Goal: Find specific page/section: Find specific page/section

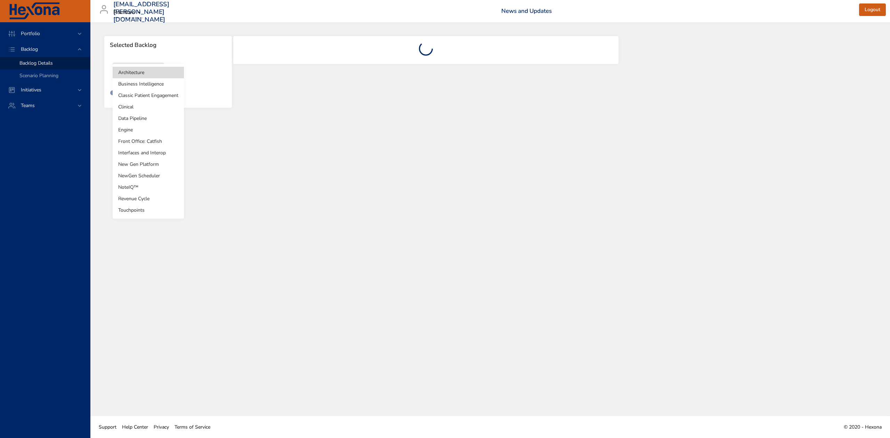
click at [155, 66] on body "Portfolio Backlog Backlog Details Scenario Planning Initiatives Teams [EMAIL_AD…" at bounding box center [445, 219] width 890 height 438
click at [283, 45] on div at bounding box center [445, 219] width 890 height 438
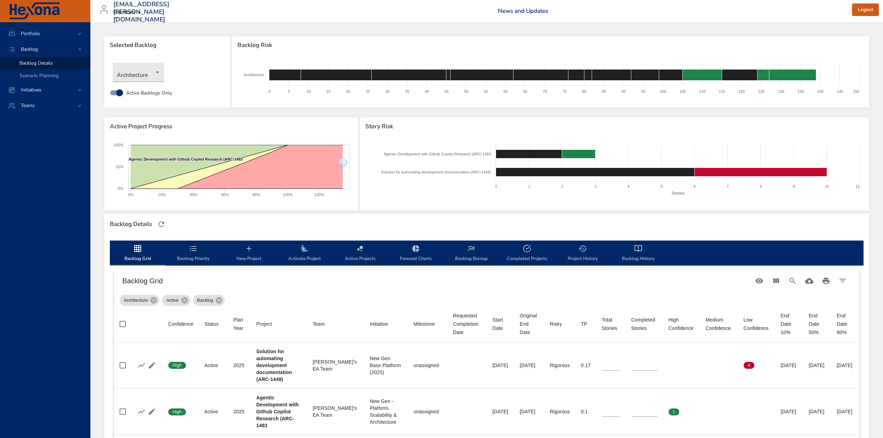
click at [129, 62] on div "Architecture" at bounding box center [167, 72] width 117 height 26
click at [130, 70] on body "Portfolio Backlog Backlog Details Scenario Planning Initiatives Teams [EMAIL_AD…" at bounding box center [441, 219] width 883 height 438
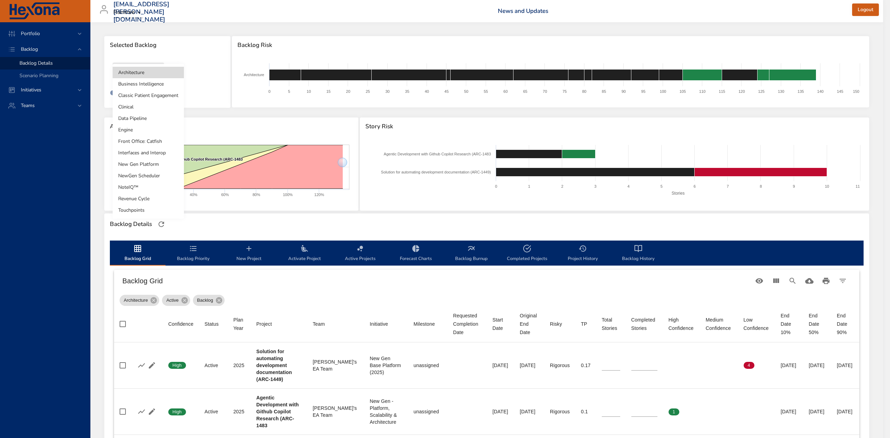
click at [149, 184] on li "NoteIQ™" at bounding box center [148, 187] width 71 height 11
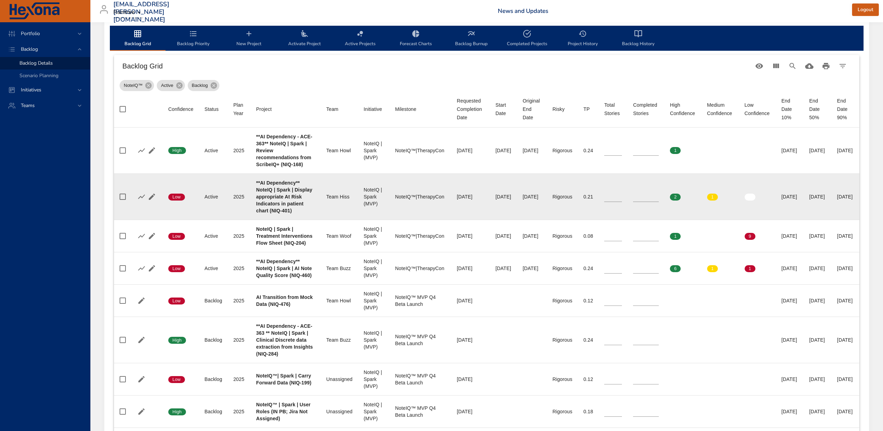
scroll to position [232, 0]
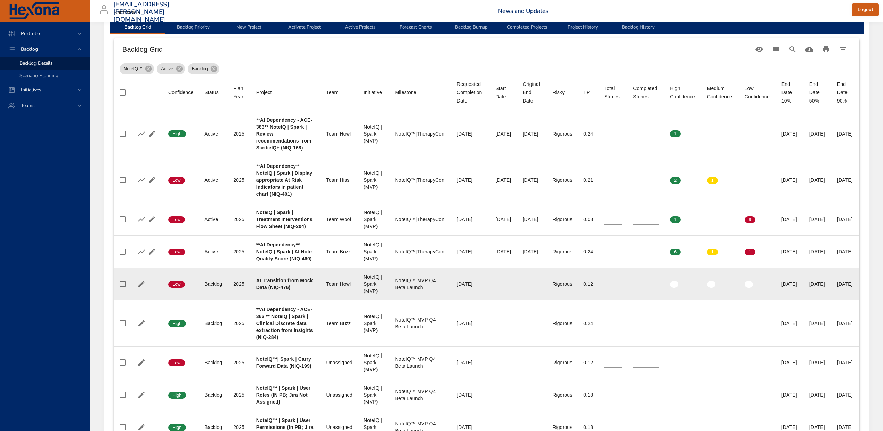
click at [260, 290] on b "AI Transition from Mock Data (NIQ-476)" at bounding box center [284, 284] width 57 height 13
copy b "476"
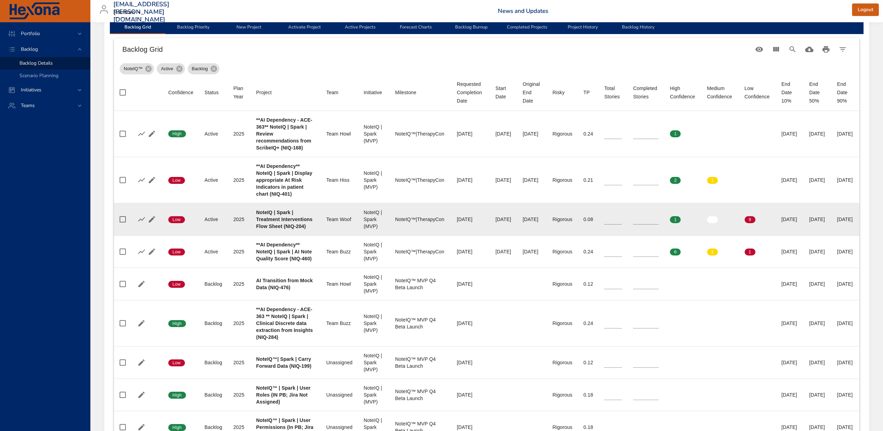
click at [810, 223] on div "[DATE]" at bounding box center [818, 219] width 17 height 7
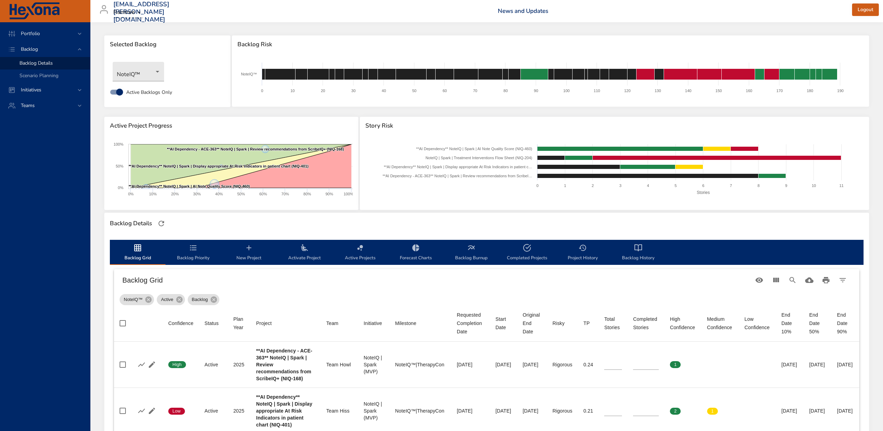
scroll to position [0, 0]
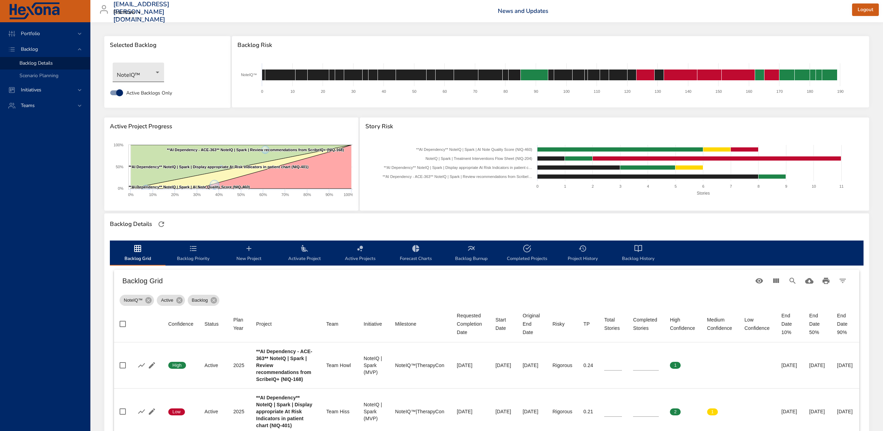
click at [144, 69] on body "Portfolio Backlog Backlog Details Scenario Planning Initiatives Teams [EMAIL_AD…" at bounding box center [441, 215] width 883 height 431
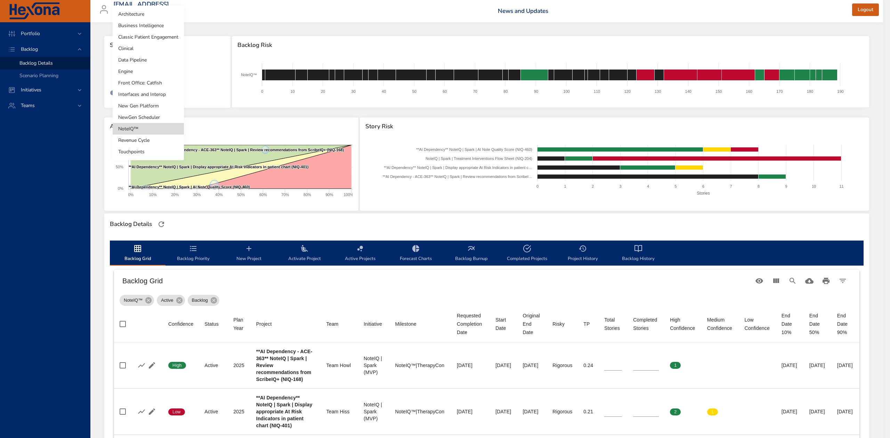
click at [147, 113] on li "NewGen Scheduler" at bounding box center [148, 117] width 71 height 11
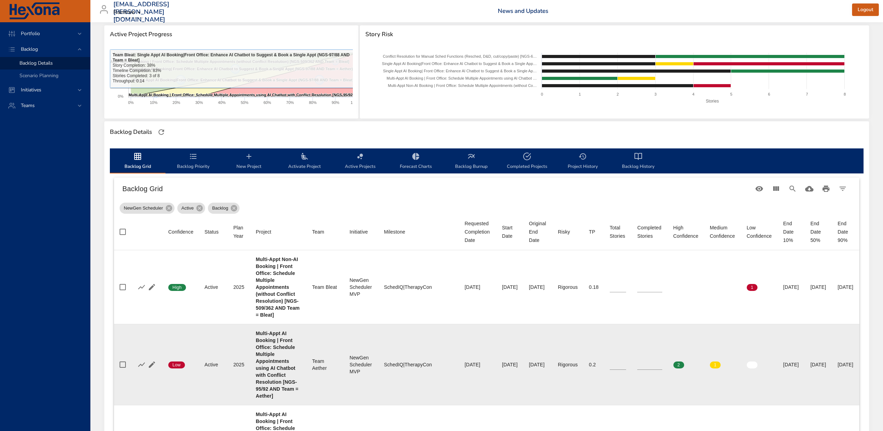
scroll to position [185, 0]
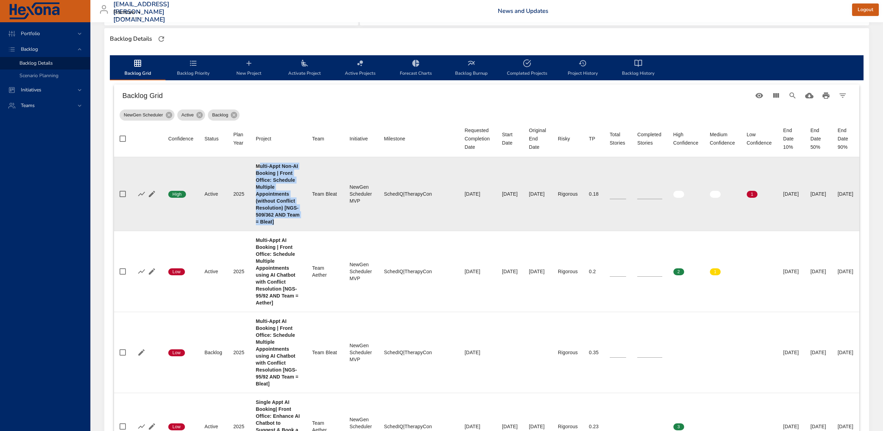
drag, startPoint x: 258, startPoint y: 166, endPoint x: 276, endPoint y: 245, distance: 81.3
click at [276, 225] on div "Multi-Appt Non-AI Booking | Front Office: Schedule Multiple Appointments (witho…" at bounding box center [278, 194] width 45 height 63
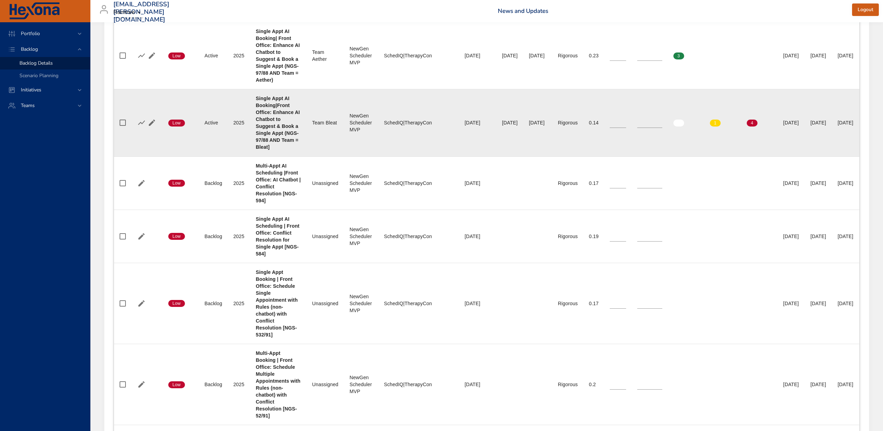
scroll to position [232, 0]
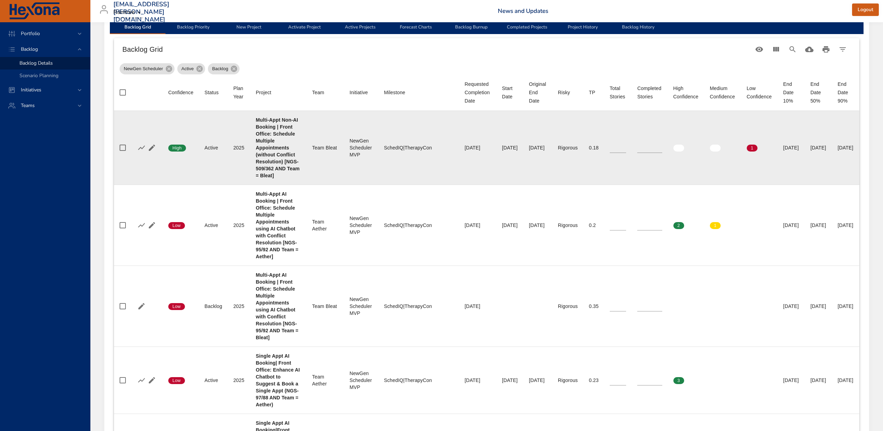
click at [284, 178] on b "Multi-Appt Non-AI Booking | Front Office: Schedule Multiple Appointments (witho…" at bounding box center [278, 147] width 44 height 61
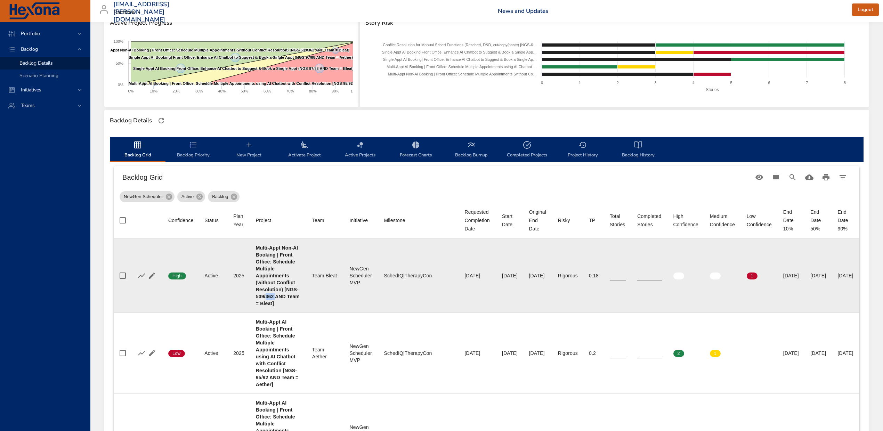
scroll to position [93, 0]
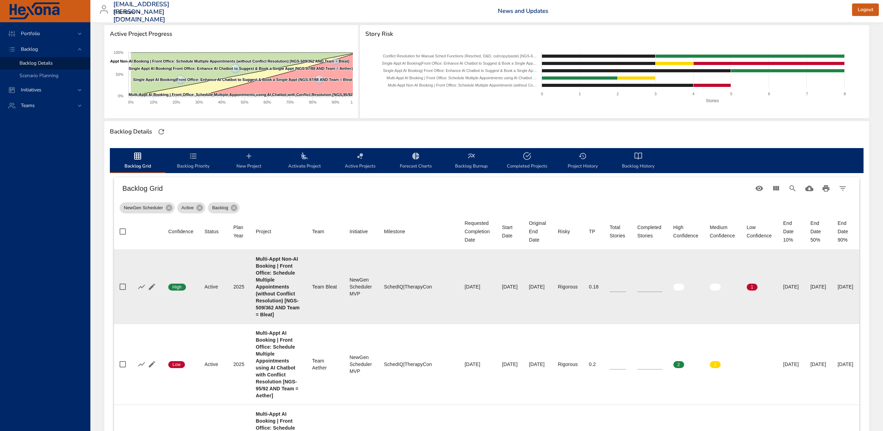
click at [307, 273] on td "Team Team Bleat" at bounding box center [326, 287] width 38 height 74
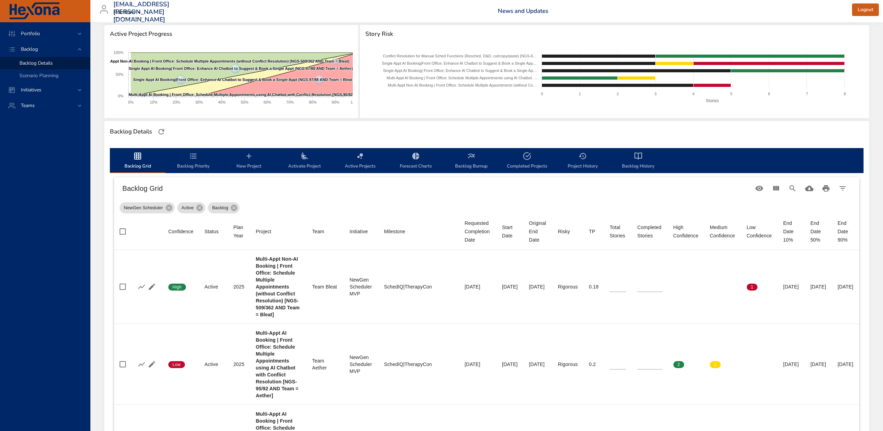
scroll to position [0, 0]
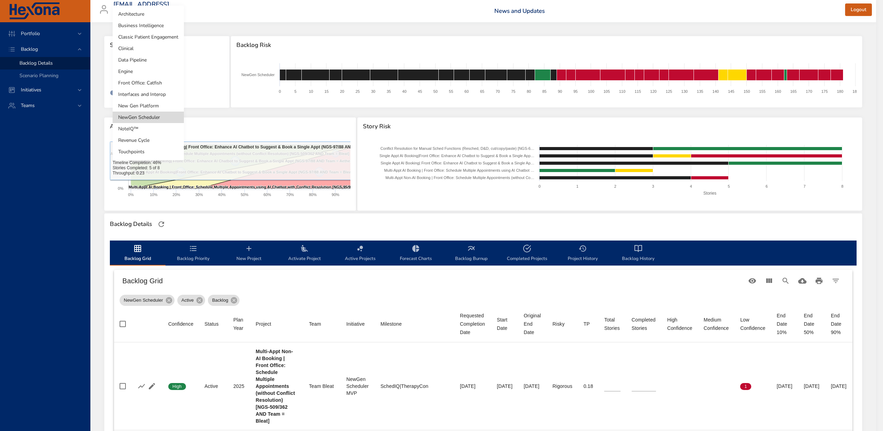
click at [143, 77] on body "Portfolio Backlog Backlog Details Scenario Planning Initiatives Teams [EMAIL_AD…" at bounding box center [441, 215] width 883 height 431
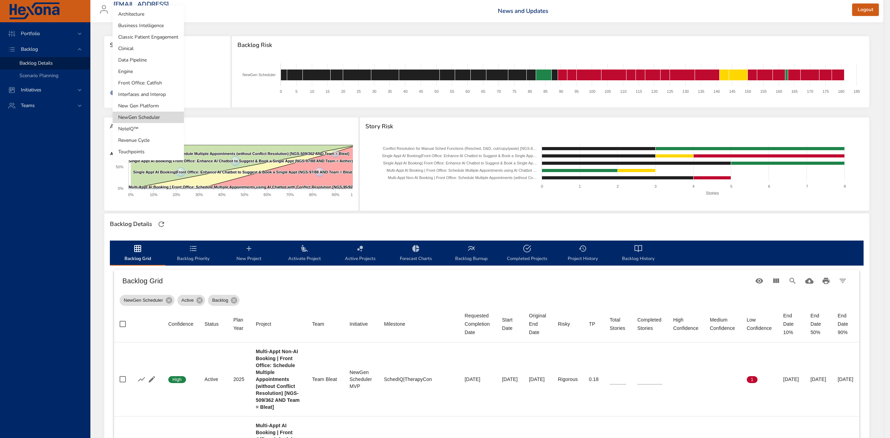
click at [159, 128] on li "NoteIQ™" at bounding box center [148, 128] width 71 height 11
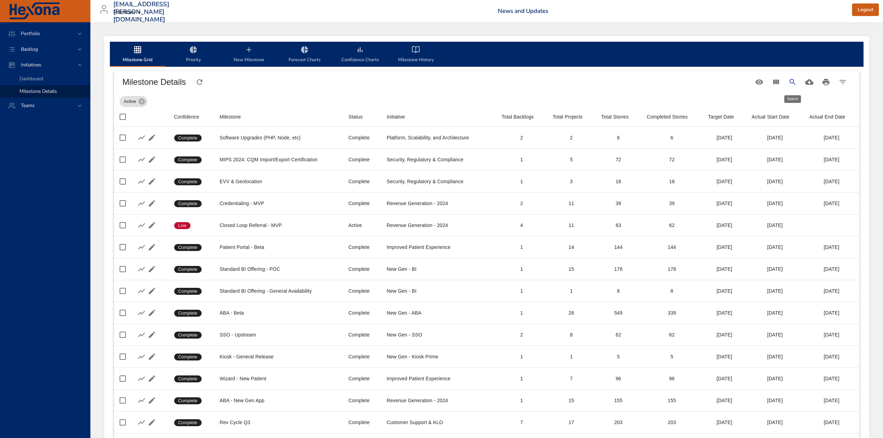
click at [792, 84] on icon "Search" at bounding box center [793, 82] width 8 height 8
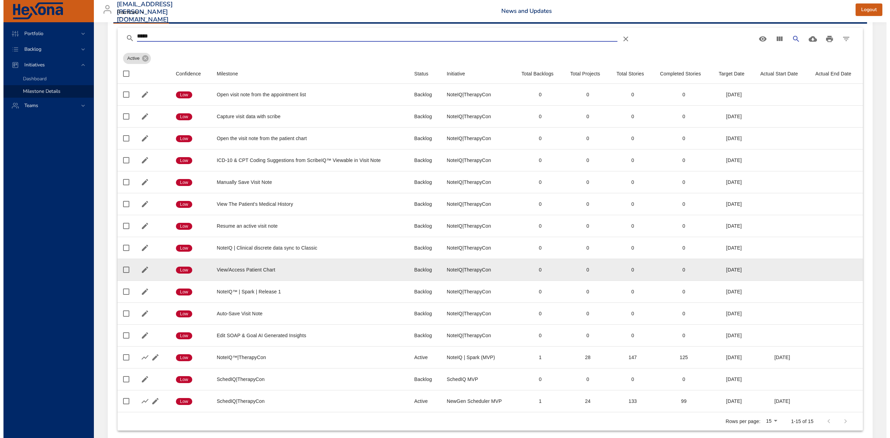
scroll to position [86, 0]
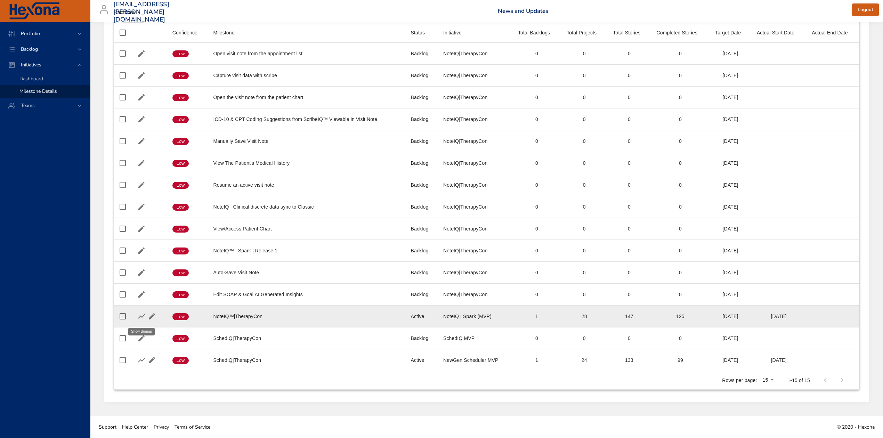
type input "*****"
click at [139, 318] on icon "button" at bounding box center [141, 316] width 8 height 8
